Goal: Check status: Check status

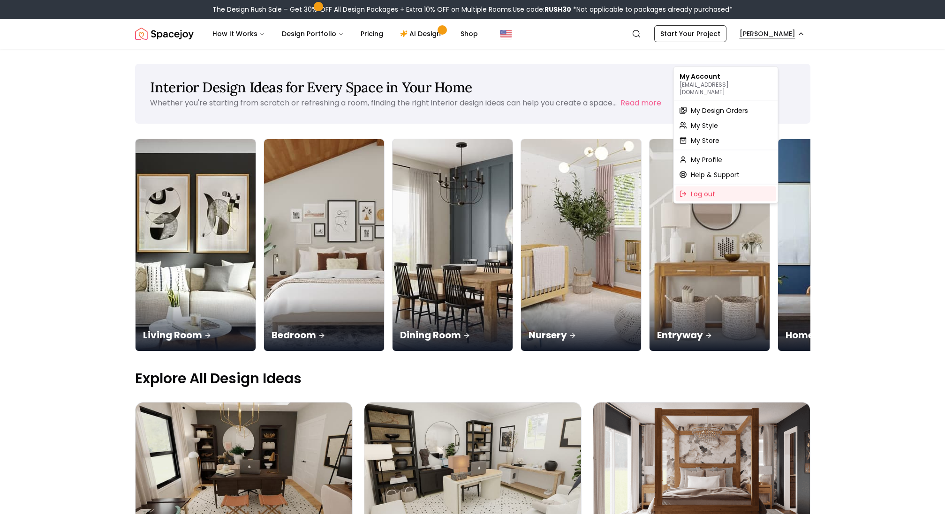
click at [727, 112] on span "My Design Orders" at bounding box center [719, 110] width 57 height 9
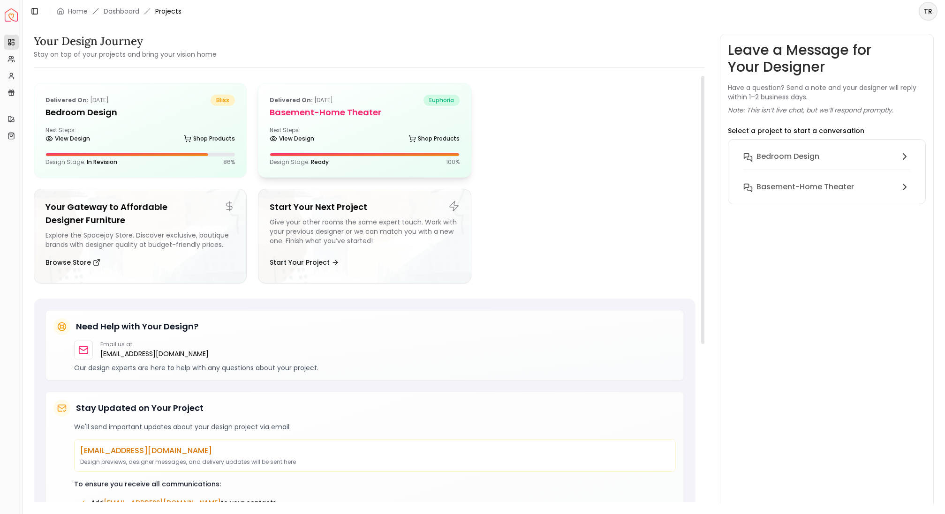
click at [380, 177] on div "Delivered on: May 07, 2025 euphoria Basement-Home theater Next Steps: View Desi…" at bounding box center [364, 130] width 212 height 94
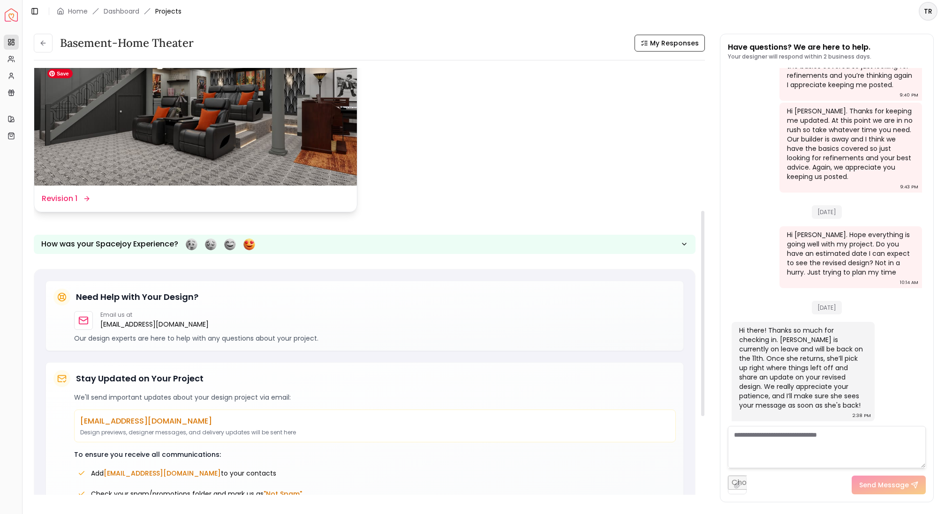
scroll to position [299, 0]
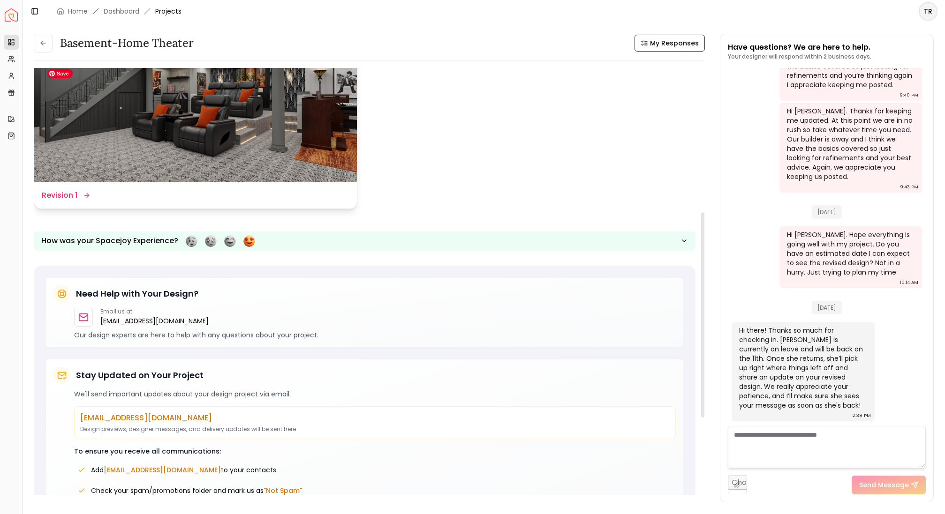
click at [242, 170] on img at bounding box center [195, 91] width 323 height 181
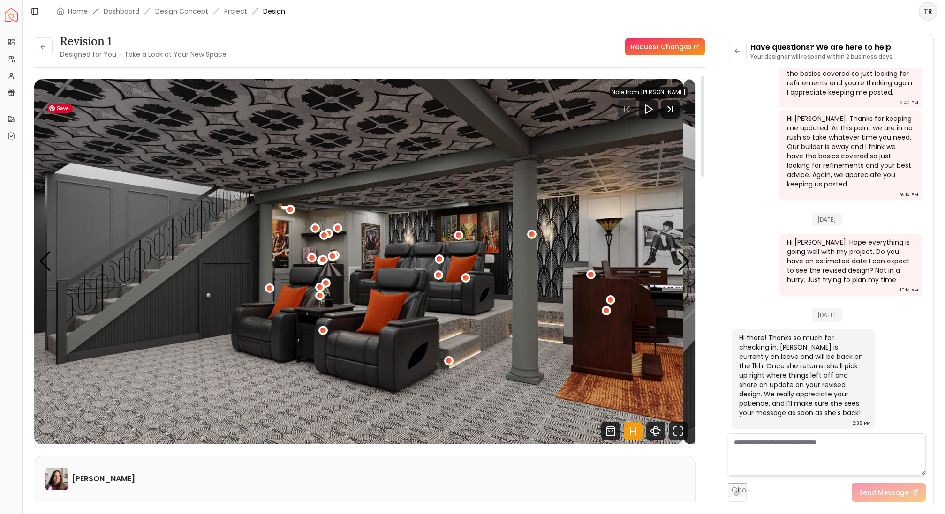
scroll to position [2, 0]
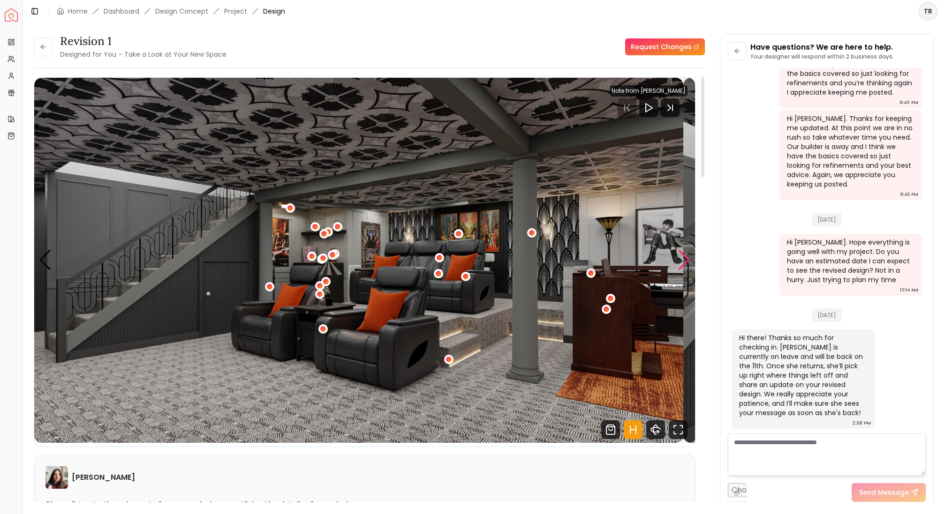
click at [682, 271] on div "Next slide" at bounding box center [684, 260] width 13 height 21
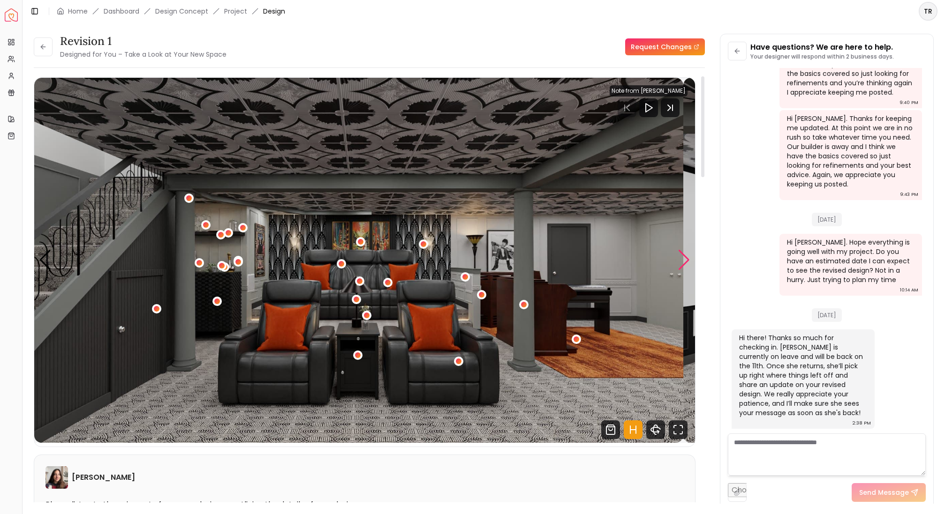
click at [682, 271] on div "Next slide" at bounding box center [684, 260] width 13 height 21
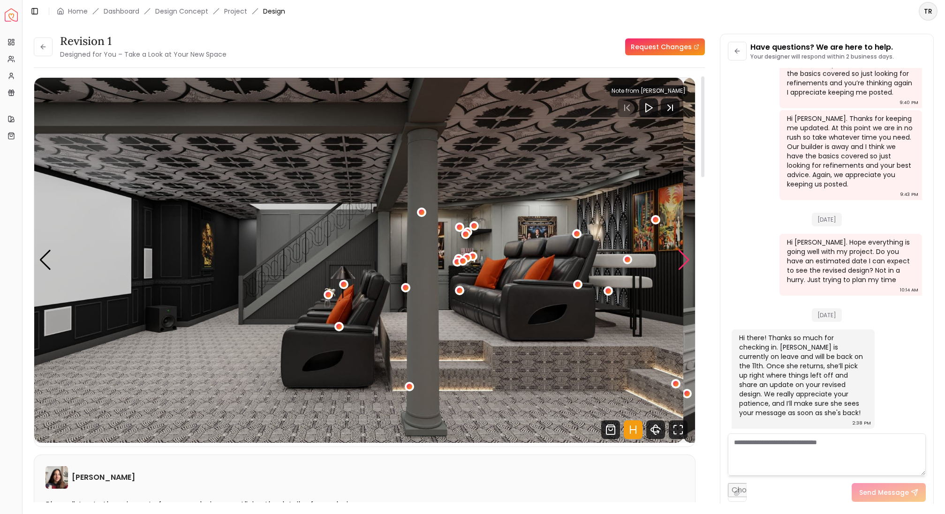
click at [682, 271] on div "Next slide" at bounding box center [684, 260] width 13 height 21
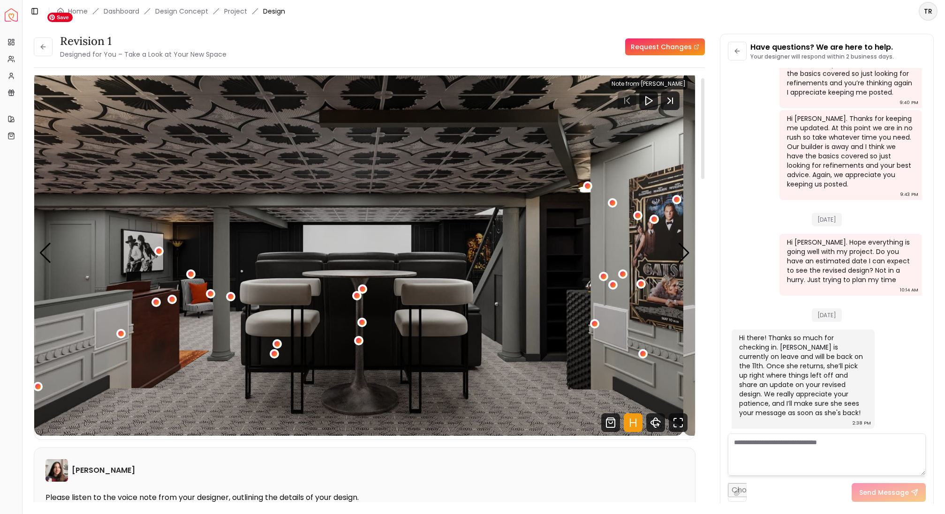
scroll to position [8, 0]
click at [684, 264] on div "Next slide" at bounding box center [684, 253] width 13 height 21
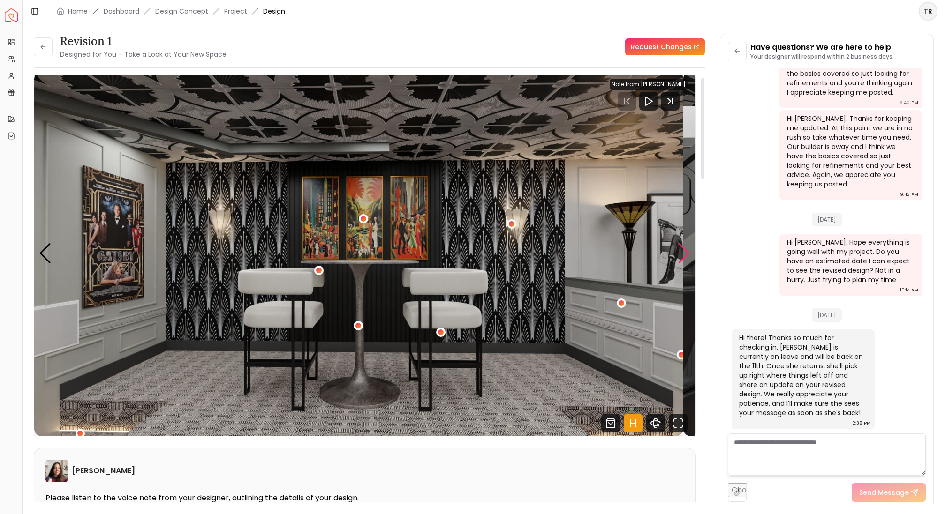
click at [684, 264] on div "Next slide" at bounding box center [684, 253] width 13 height 21
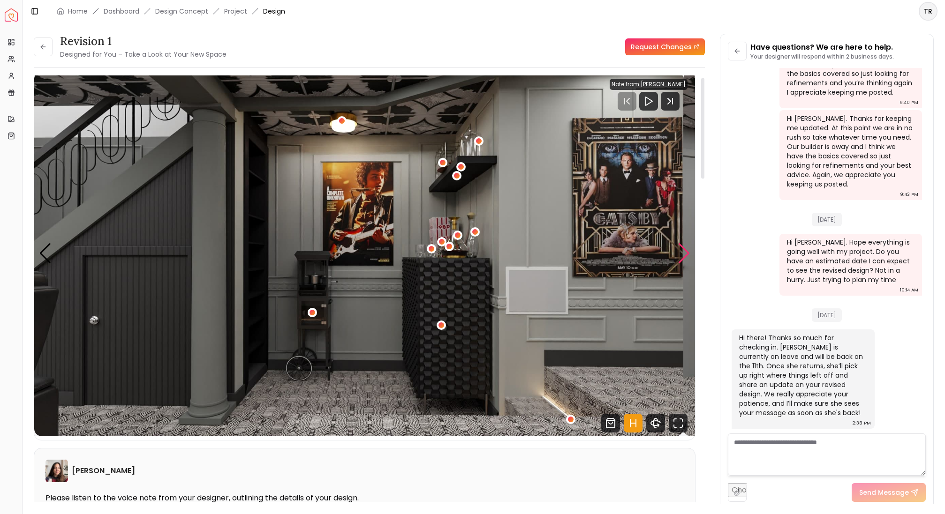
click at [684, 264] on div "Next slide" at bounding box center [684, 253] width 13 height 21
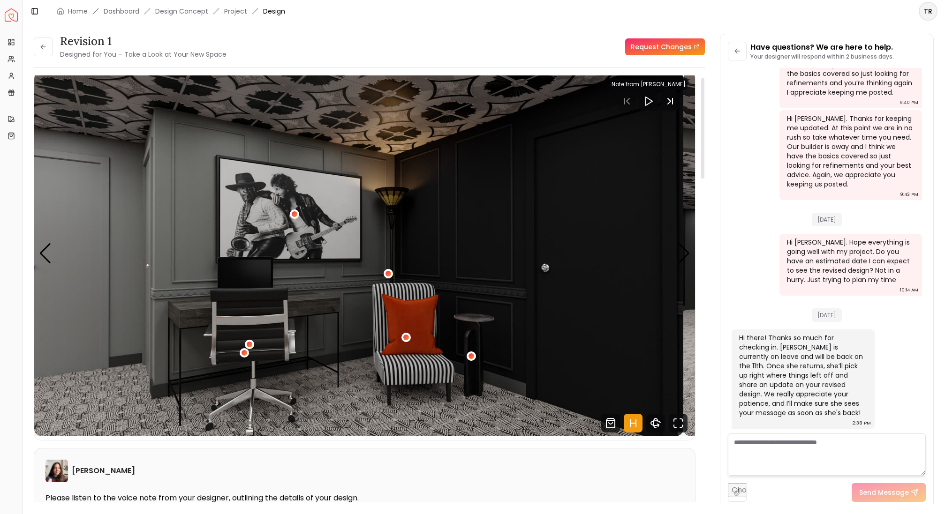
click at [656, 90] on div "Note from [PERSON_NAME]" at bounding box center [649, 84] width 78 height 11
click at [643, 107] on icon "Play" at bounding box center [648, 101] width 11 height 11
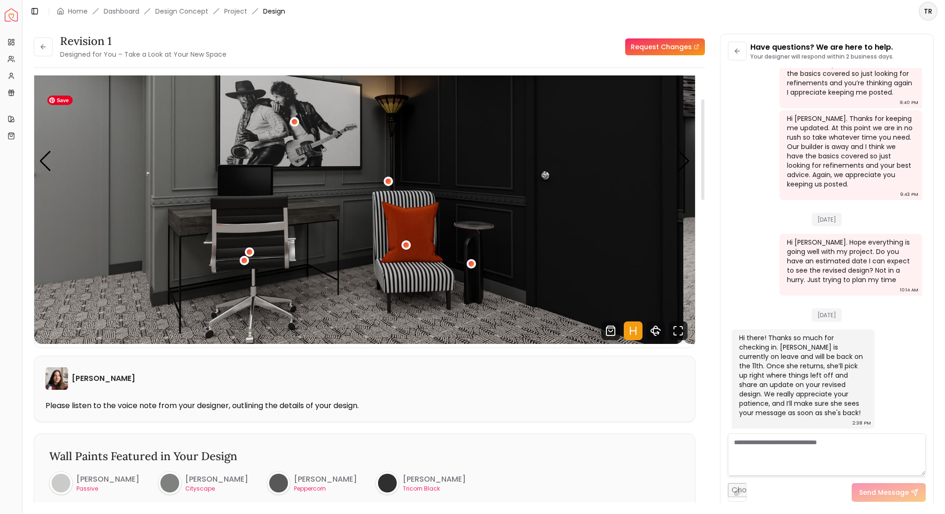
scroll to position [0, 0]
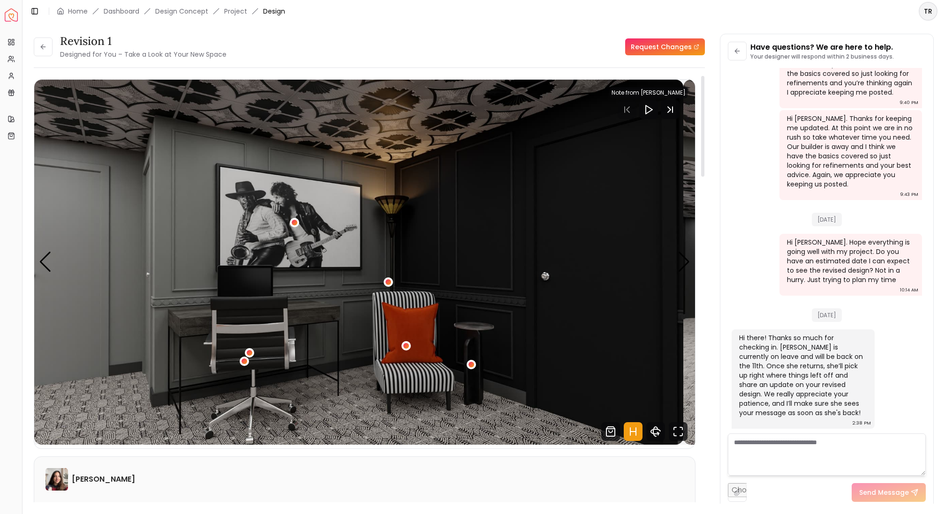
click at [646, 114] on polygon "Play" at bounding box center [649, 110] width 7 height 8
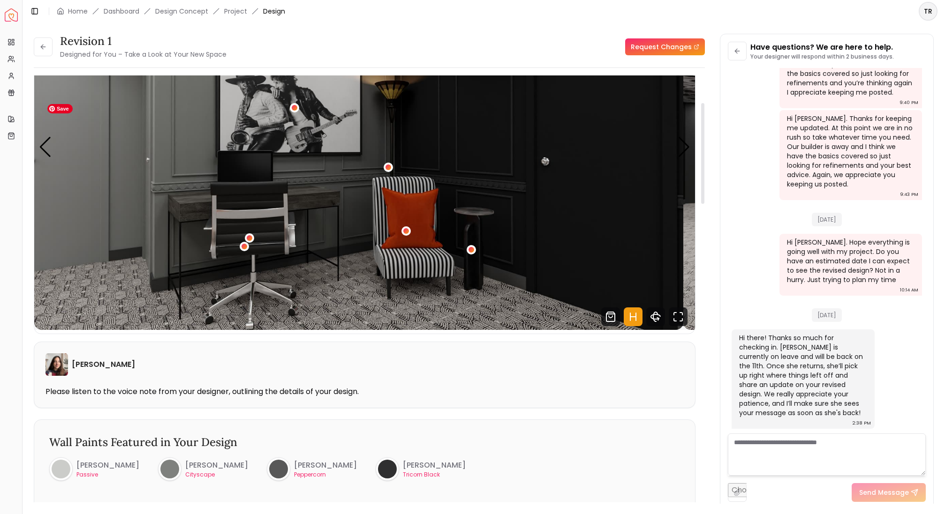
scroll to position [117, 0]
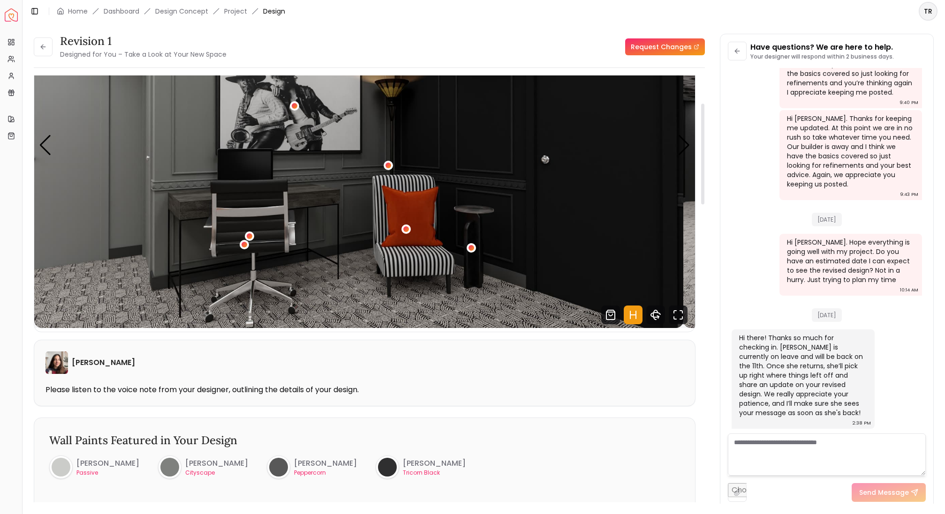
click at [313, 406] on div "Maria Castillero Please listen to the voice note from your designer, outlining …" at bounding box center [364, 373] width 661 height 66
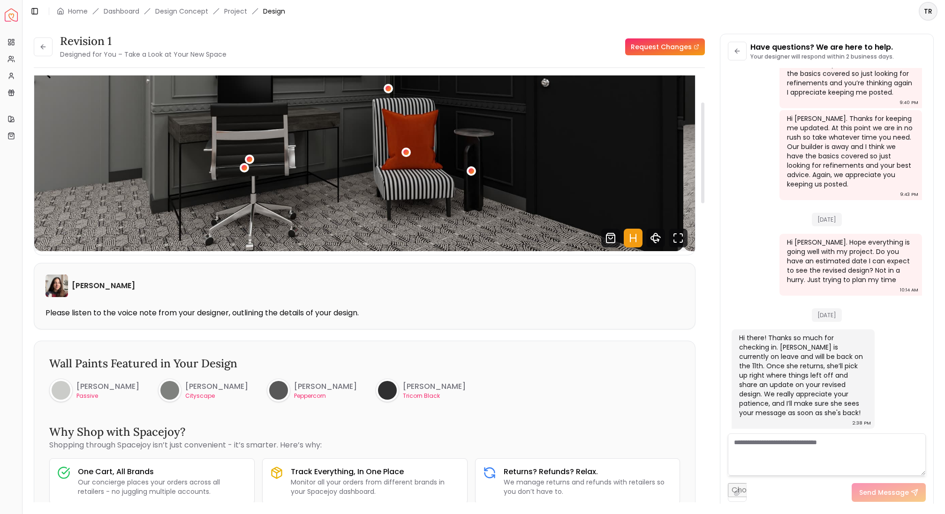
scroll to position [0, 0]
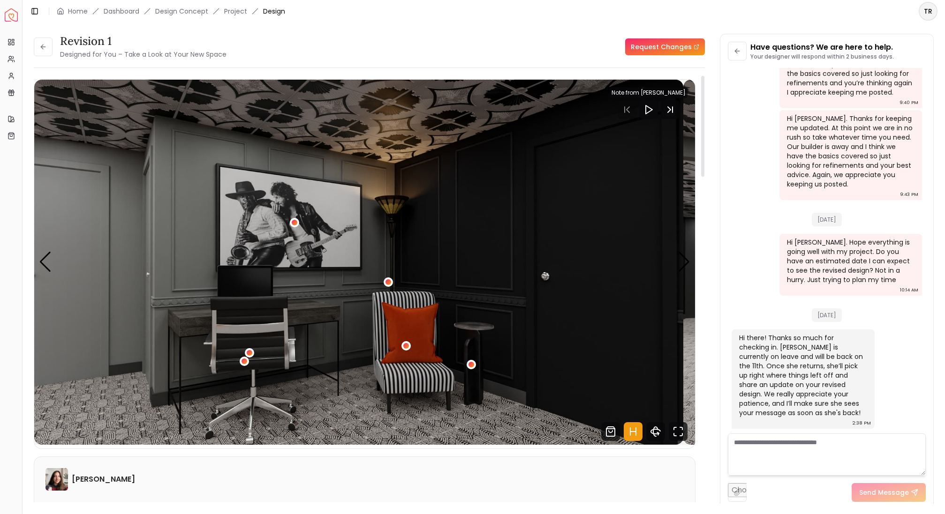
click at [646, 114] on polygon "Play" at bounding box center [649, 110] width 7 height 8
click at [668, 113] on icon "Next Track" at bounding box center [669, 110] width 3 height 6
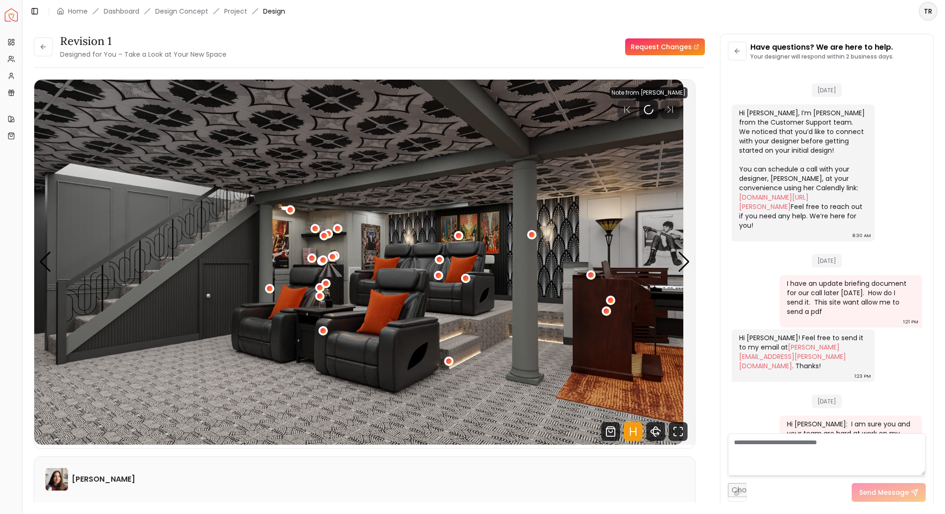
scroll to position [2745, 0]
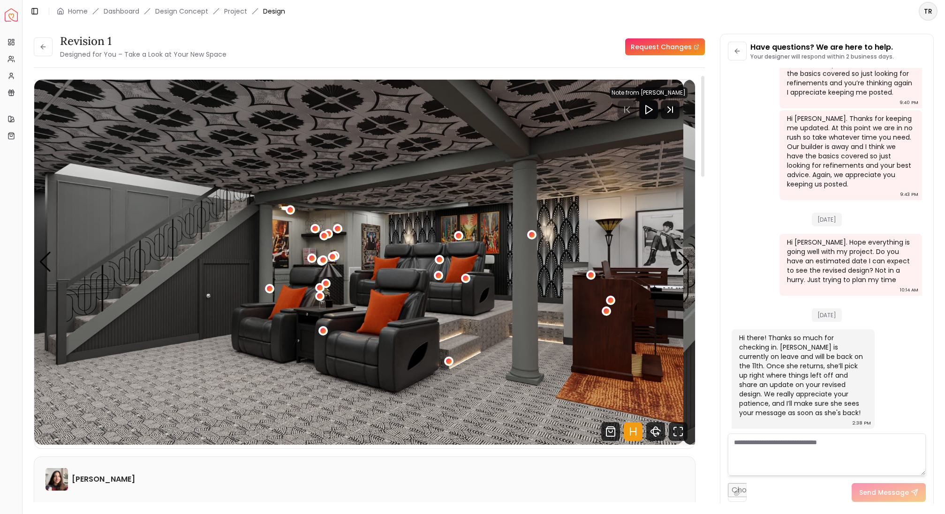
click at [643, 115] on icon "Play" at bounding box center [648, 109] width 11 height 11
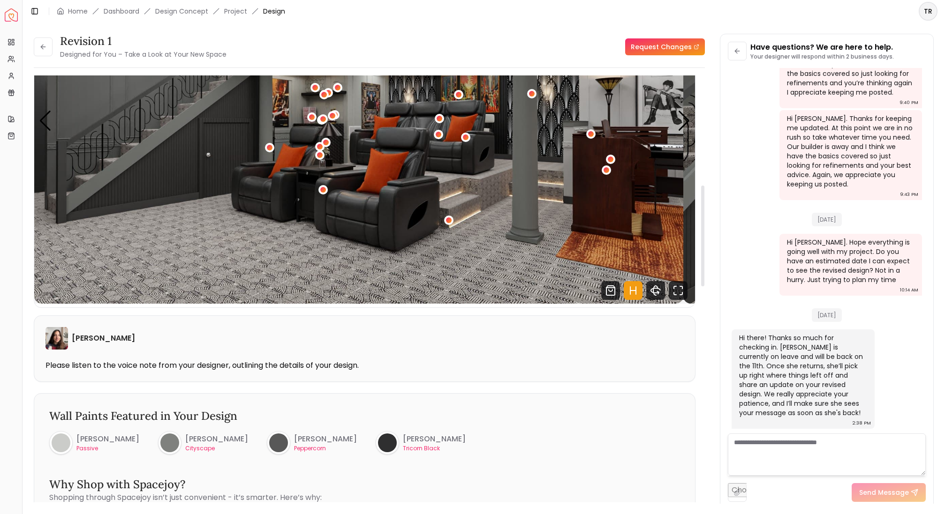
scroll to position [0, 0]
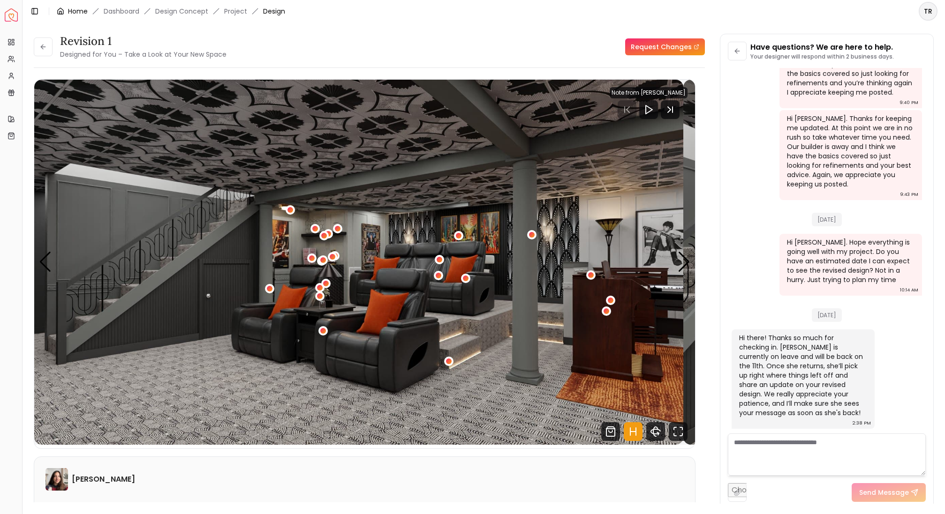
click at [81, 14] on div "Home" at bounding box center [72, 11] width 31 height 9
click at [88, 15] on link "Home" at bounding box center [78, 11] width 20 height 9
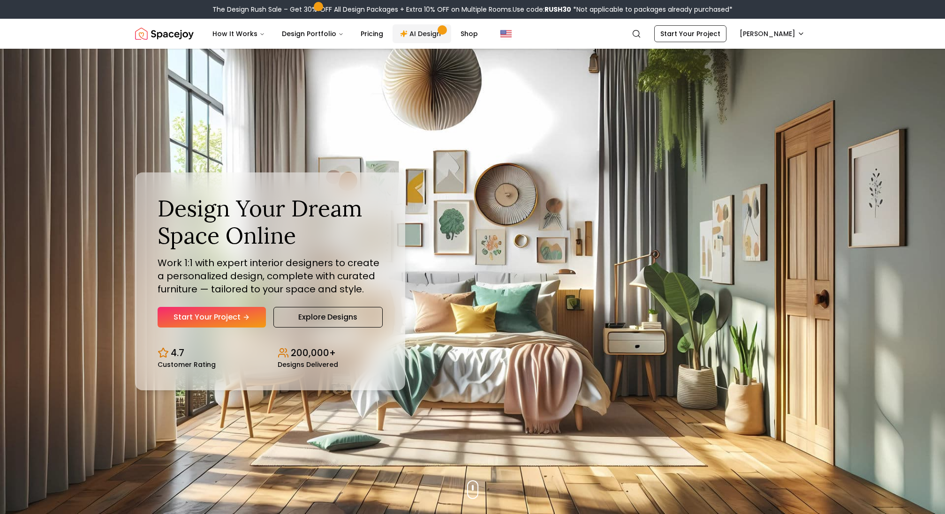
click at [451, 43] on link "AI Design" at bounding box center [421, 33] width 59 height 19
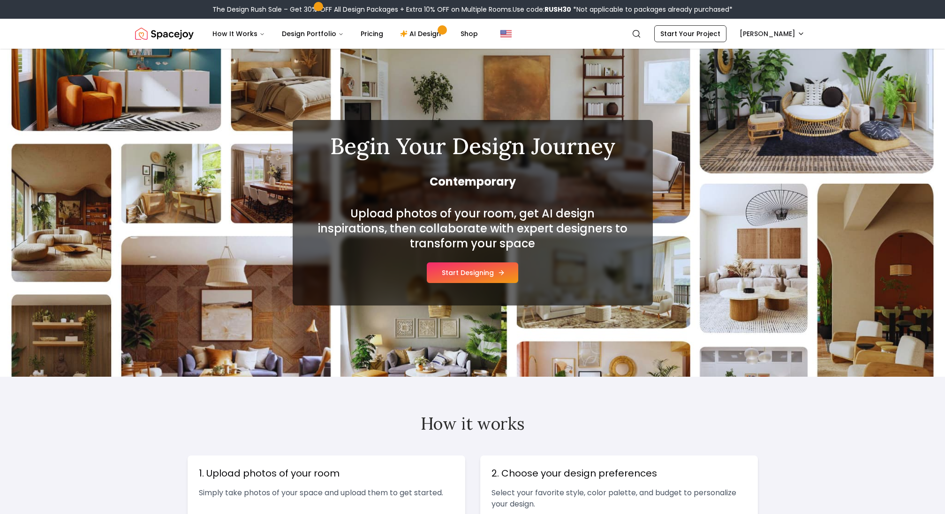
click at [503, 273] on icon at bounding box center [501, 273] width 4 height 0
